Goal: Task Accomplishment & Management: Use online tool/utility

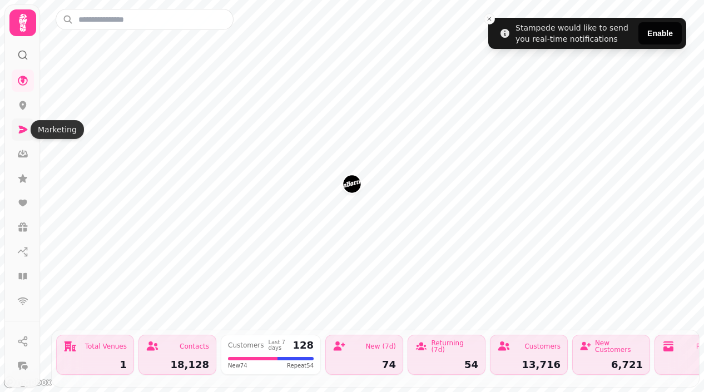
click at [28, 131] on icon at bounding box center [22, 129] width 11 height 11
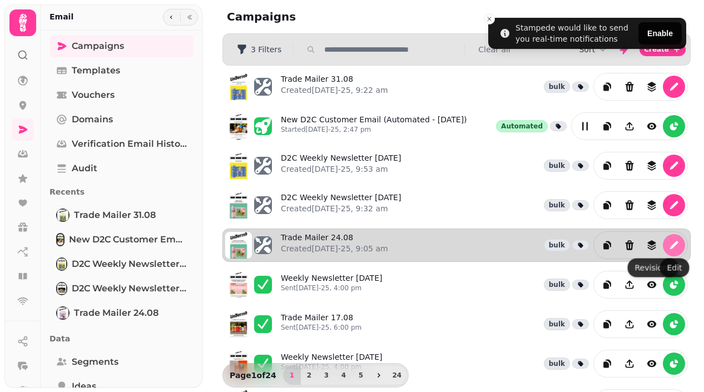
click at [675, 246] on icon "edit" at bounding box center [673, 245] width 11 height 11
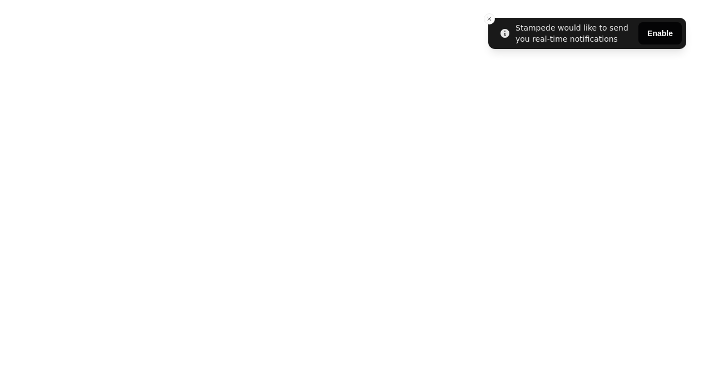
select select "**********"
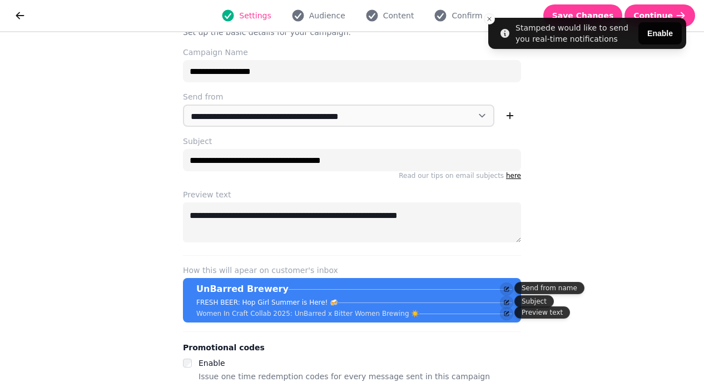
scroll to position [29, 0]
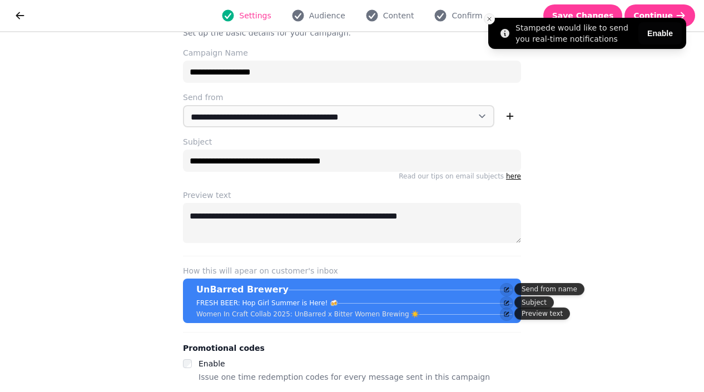
click at [492, 18] on button "Close toast" at bounding box center [488, 18] width 11 height 11
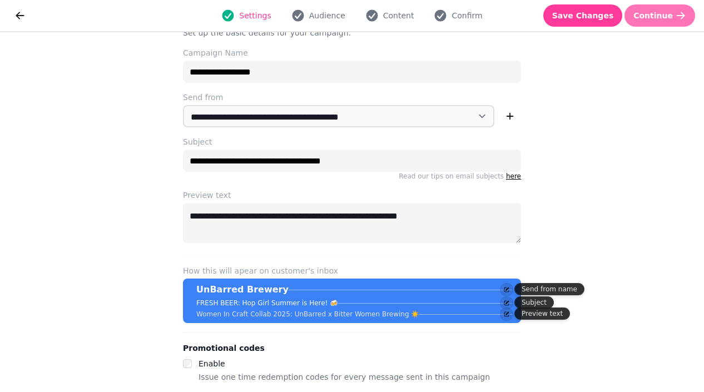
click at [655, 15] on span "Continue" at bounding box center [652, 16] width 39 height 8
select select "**********"
select select "**"
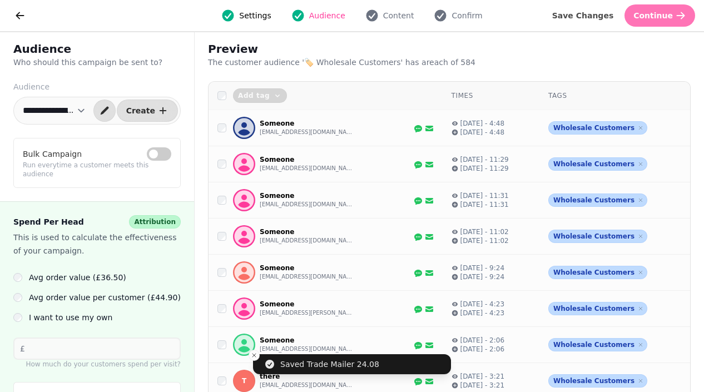
click at [650, 12] on span "Continue" at bounding box center [652, 16] width 39 height 8
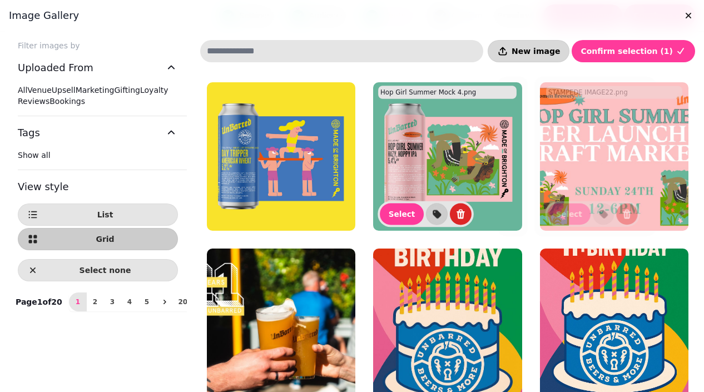
click at [560, 52] on span "New image" at bounding box center [535, 51] width 48 height 8
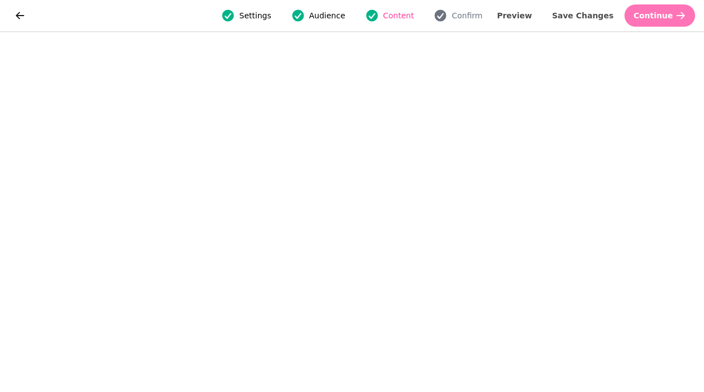
click at [662, 12] on span "Continue" at bounding box center [652, 16] width 39 height 8
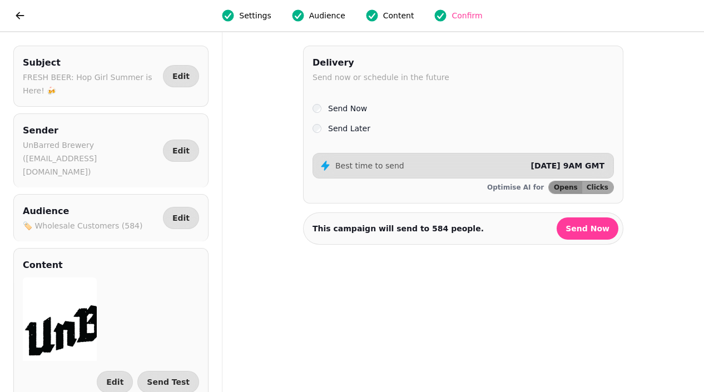
click at [349, 128] on label "Send Later" at bounding box center [349, 128] width 42 height 13
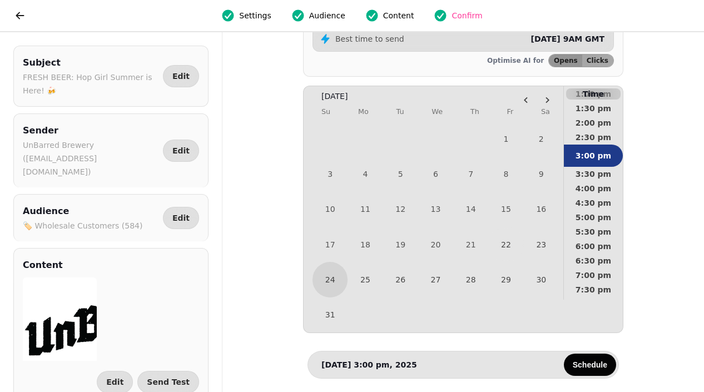
scroll to position [410, 0]
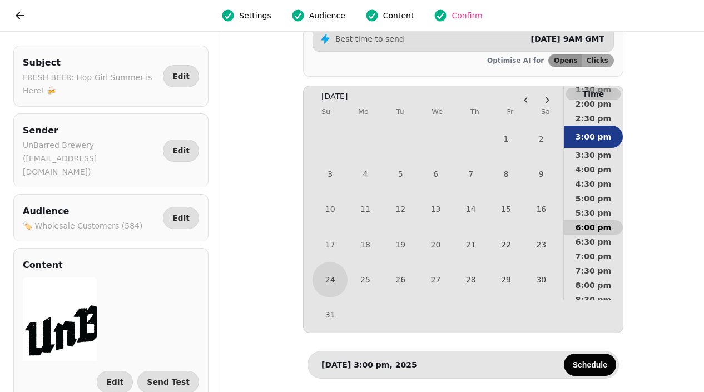
click at [590, 223] on span "6:00 pm" at bounding box center [592, 227] width 41 height 8
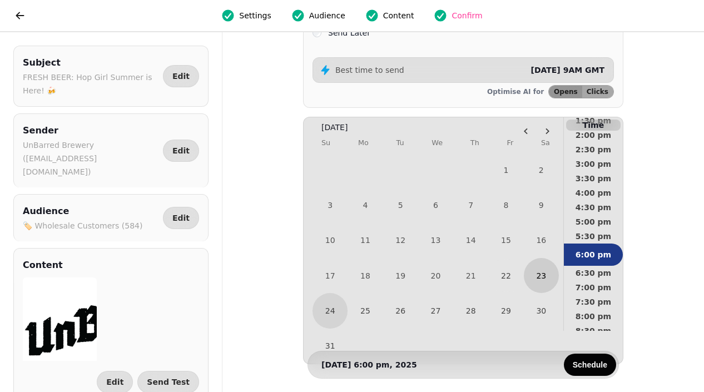
scroll to position [117, 0]
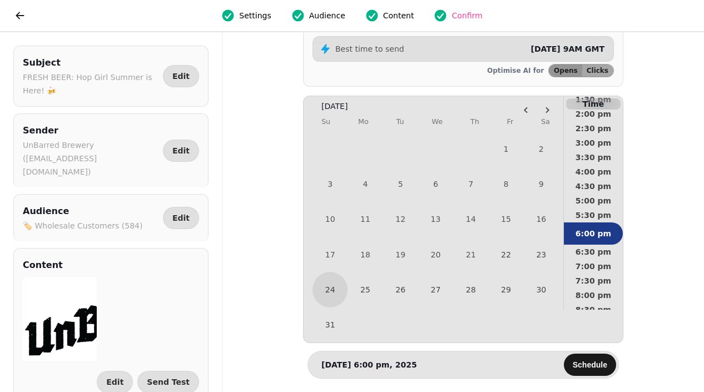
click at [582, 362] on span "Schedule" at bounding box center [589, 365] width 34 height 8
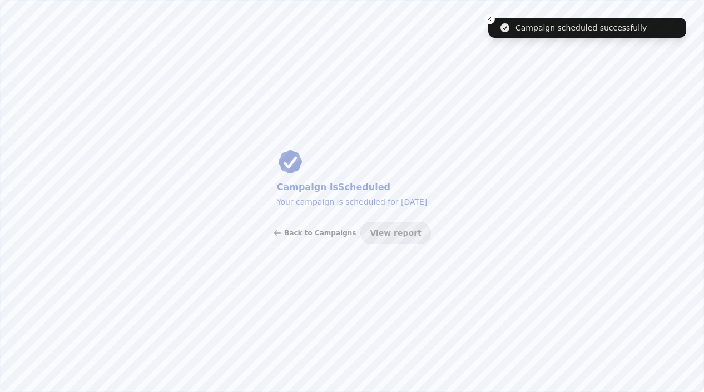
click at [333, 231] on span "Back to Campaigns" at bounding box center [320, 233] width 72 height 7
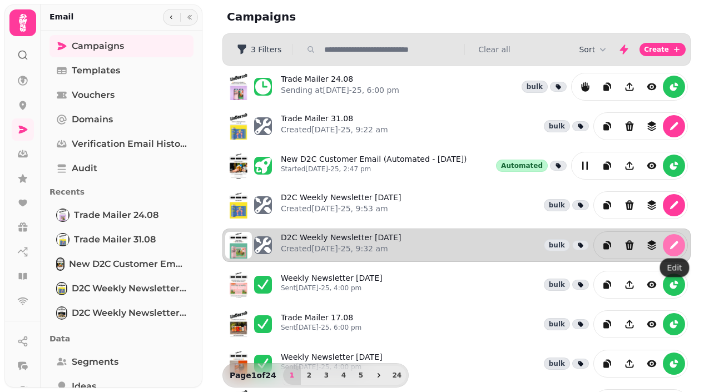
click at [675, 249] on icon "edit" at bounding box center [673, 245] width 11 height 11
select select "**********"
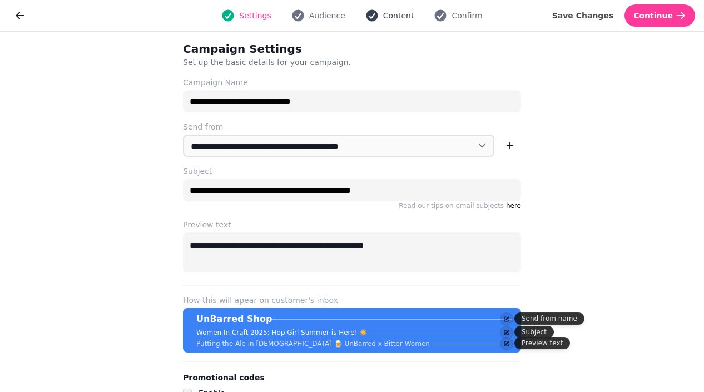
click at [396, 11] on span "Content" at bounding box center [398, 15] width 31 height 11
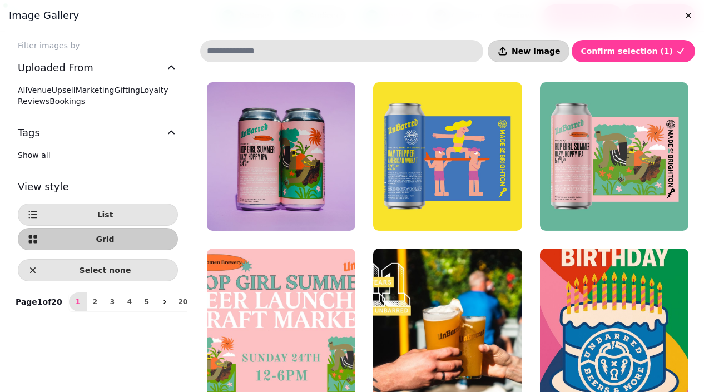
click at [560, 51] on span "New image" at bounding box center [535, 51] width 48 height 8
